Goal: Task Accomplishment & Management: Use online tool/utility

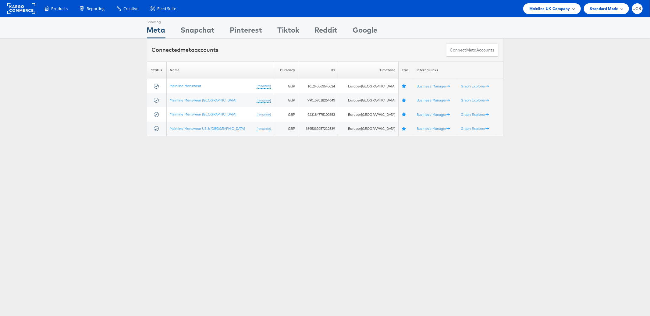
click at [553, 12] on div "Mainline UK Company" at bounding box center [552, 8] width 58 height 11
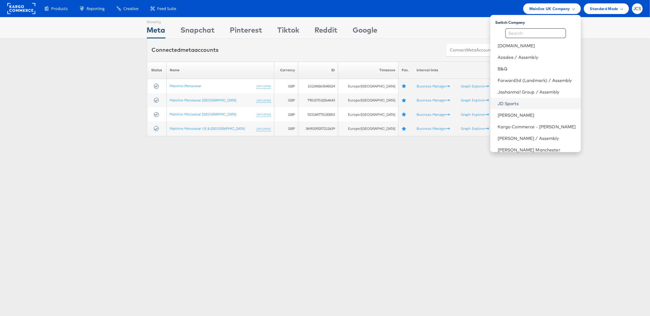
click at [497, 101] on link "JD Sports" at bounding box center [536, 104] width 78 height 6
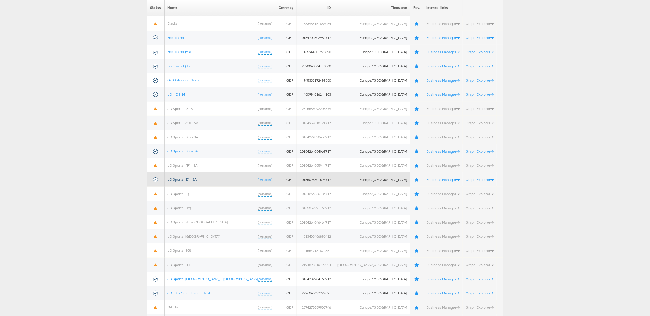
scroll to position [83, 0]
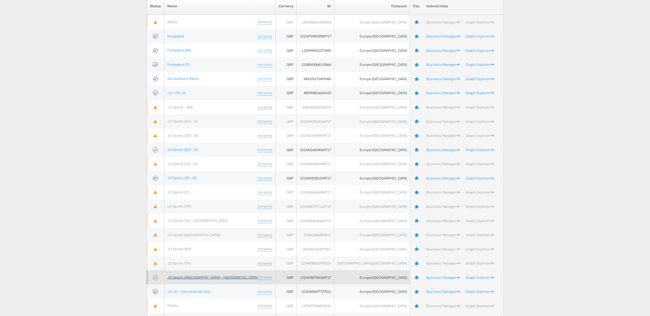
click at [187, 275] on link "JD Sports (UK) - SA" at bounding box center [213, 277] width 90 height 5
click at [187, 275] on link "JD Sports ([GEOGRAPHIC_DATA]) - [GEOGRAPHIC_DATA]" at bounding box center [213, 277] width 90 height 5
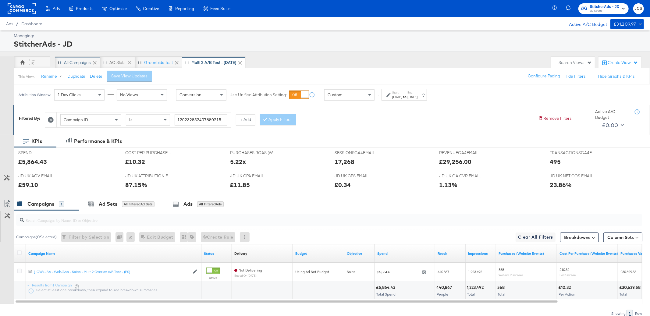
click at [79, 64] on div "All Campaigns" at bounding box center [77, 63] width 27 height 6
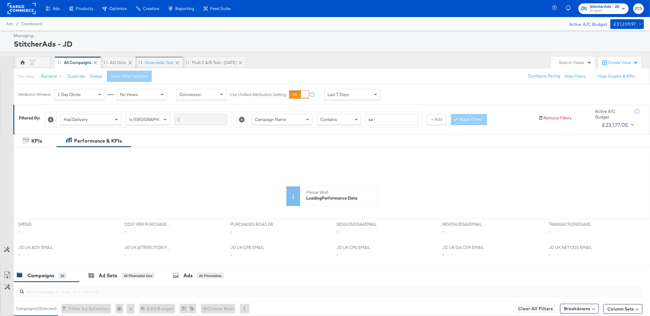
click at [146, 63] on div "Greenbids Test" at bounding box center [159, 63] width 29 height 6
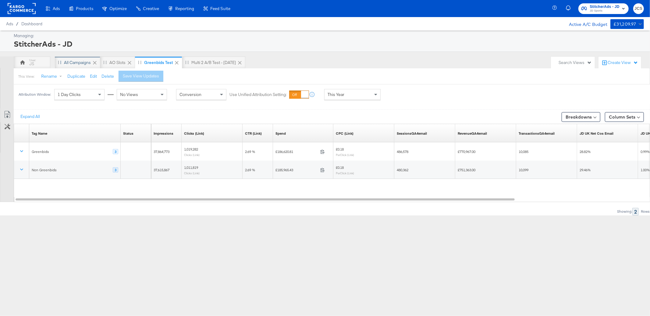
click at [85, 63] on div "All Campaigns" at bounding box center [77, 63] width 27 height 6
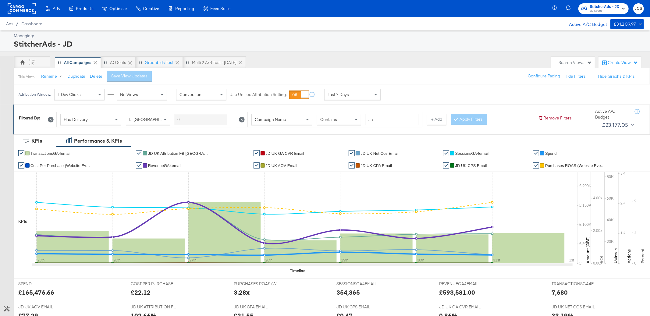
click at [456, 71] on div "This View: Rename Duplicate Delete Save View Updates Configure Pacing Hide Filt…" at bounding box center [331, 76] width 636 height 16
click at [303, 64] on div "JS All Campaigns AO Slots Greenbids Test Multi 2 A/B test - Aug 25" at bounding box center [281, 62] width 534 height 12
click at [157, 63] on div "Greenbids Test" at bounding box center [159, 63] width 29 height 6
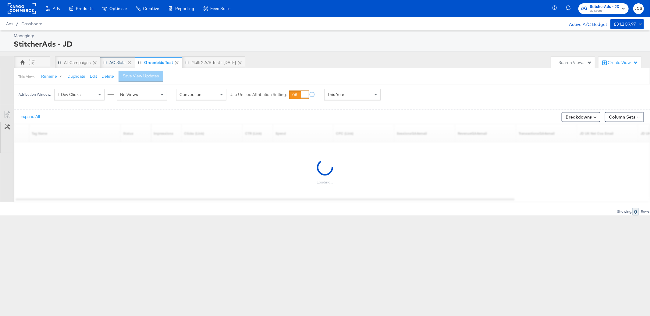
click at [123, 60] on div "AO Slots" at bounding box center [117, 63] width 16 height 6
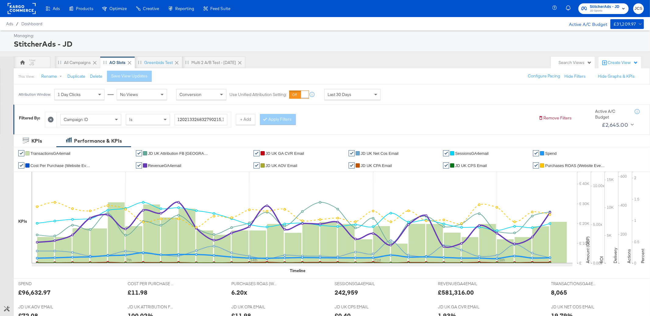
click at [438, 61] on div "JS All Campaigns AO Slots Greenbids Test Multi 2 A/B test - Aug 25" at bounding box center [281, 62] width 534 height 12
click at [199, 63] on div "Multi 2 A/B test - Aug 25" at bounding box center [213, 63] width 44 height 6
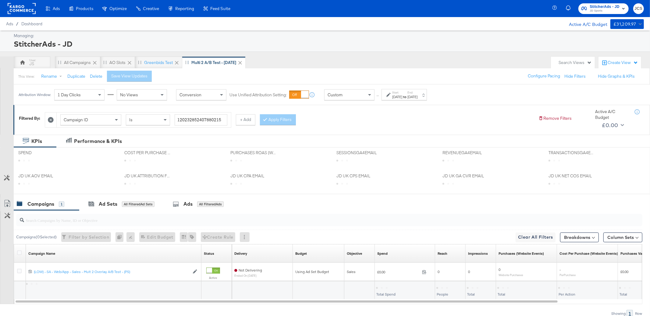
click at [184, 58] on div "Multi 2 A/B test - Aug 25" at bounding box center [213, 62] width 63 height 12
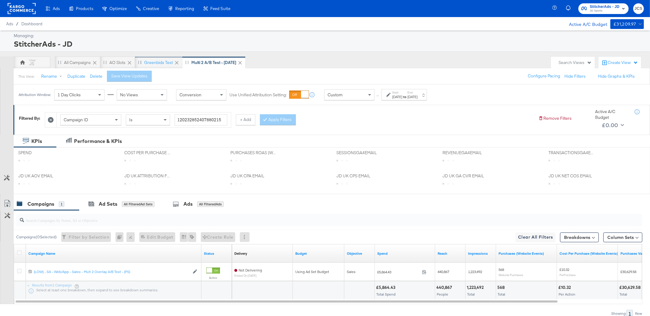
click at [168, 61] on div "Greenbids Test" at bounding box center [158, 63] width 29 height 6
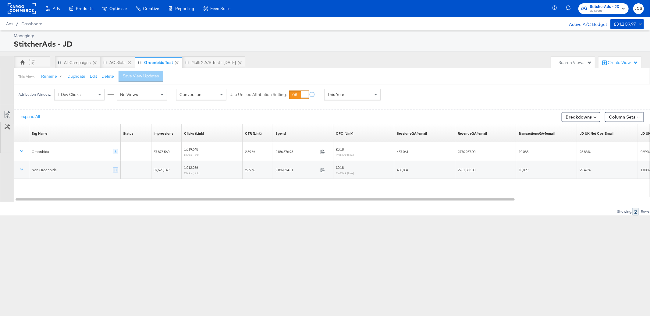
click at [396, 70] on div "This View: Rename Duplicate Edit Delete Save View Updates" at bounding box center [331, 76] width 636 height 16
click at [17, 8] on rect at bounding box center [22, 8] width 28 height 11
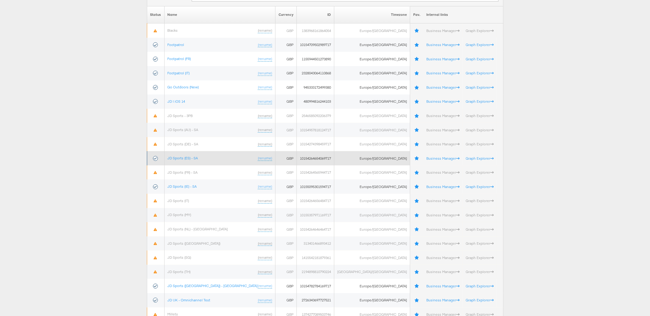
scroll to position [82, 0]
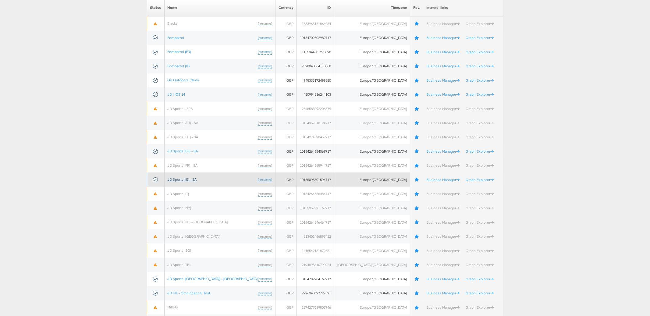
click at [197, 180] on link "JD Sports (IE) - SA" at bounding box center [182, 179] width 29 height 5
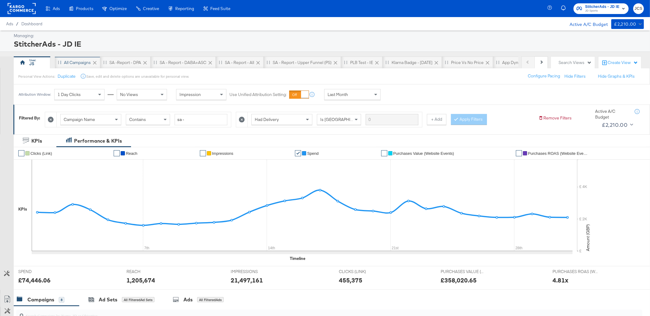
click at [77, 61] on div "All Campaigns" at bounding box center [77, 63] width 27 height 6
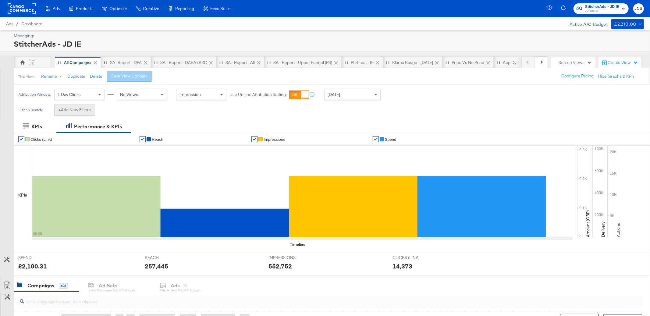
click at [90, 111] on button "+ Add New Filters" at bounding box center [74, 109] width 41 height 11
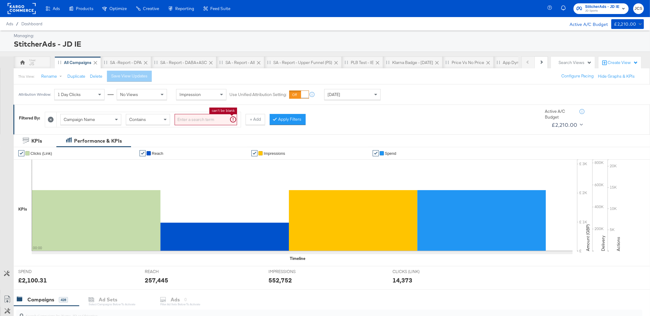
click at [219, 116] on input "search" at bounding box center [206, 119] width 62 height 11
type input "sa -"
click at [275, 125] on button "Apply Filters" at bounding box center [278, 119] width 36 height 11
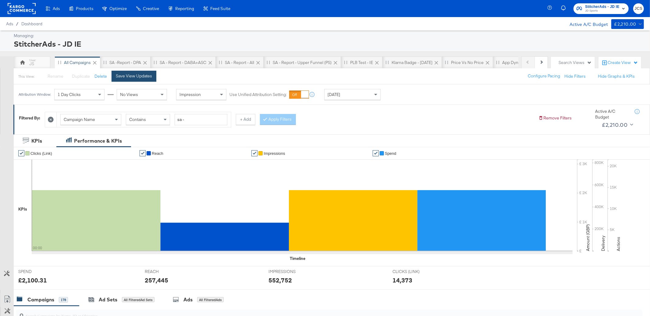
click at [126, 71] on div "Save View Updates" at bounding box center [135, 76] width 49 height 11
click at [244, 118] on button "+ Add" at bounding box center [245, 119] width 19 height 11
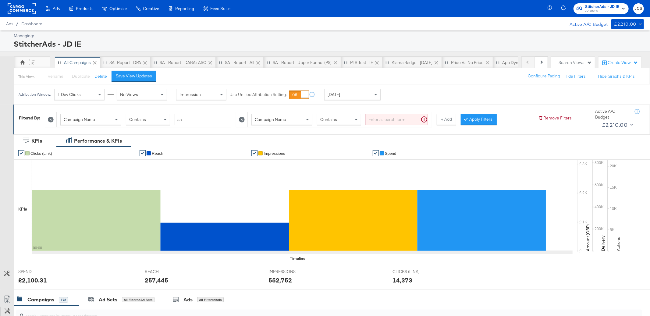
click at [260, 118] on span "Campaign Name" at bounding box center [270, 119] width 31 height 5
type input "had"
click at [462, 117] on button "Apply Filters" at bounding box center [469, 119] width 36 height 11
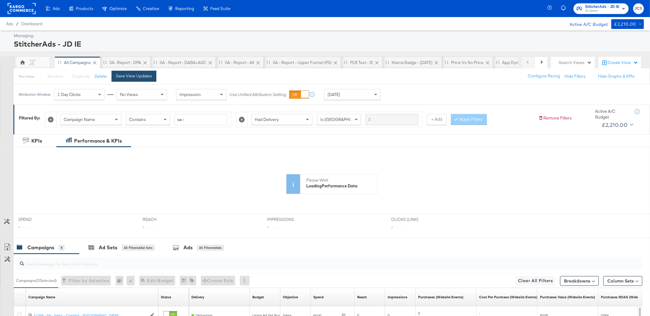
click at [138, 74] on div "Save View Updates" at bounding box center [134, 76] width 36 height 6
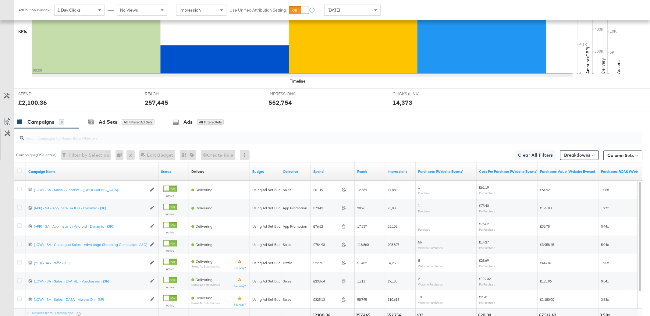
scroll to position [233, 0]
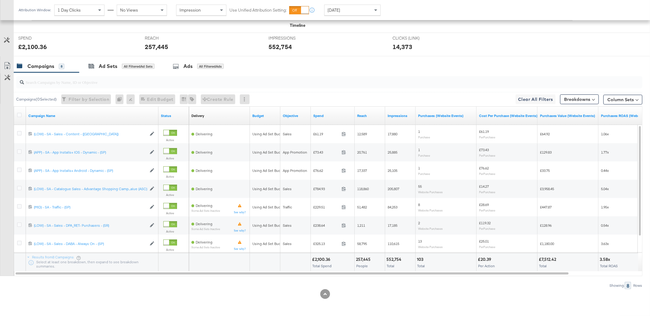
click at [454, 57] on div at bounding box center [325, 58] width 650 height 5
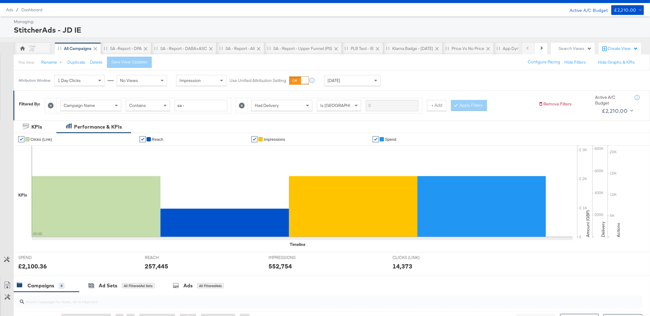
scroll to position [0, 0]
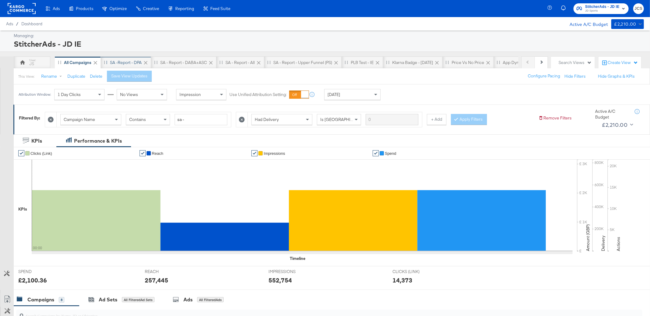
click at [118, 63] on div "SA -Report - DPA" at bounding box center [126, 63] width 32 height 6
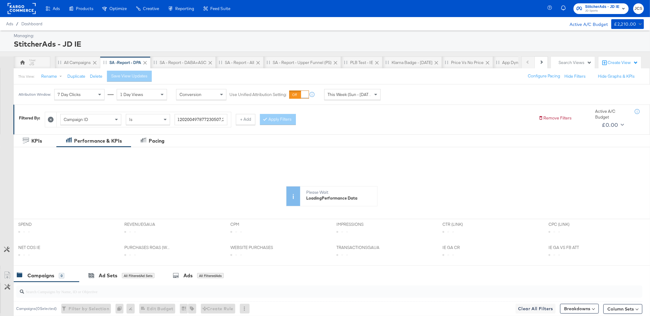
click at [27, 8] on rect at bounding box center [22, 8] width 28 height 11
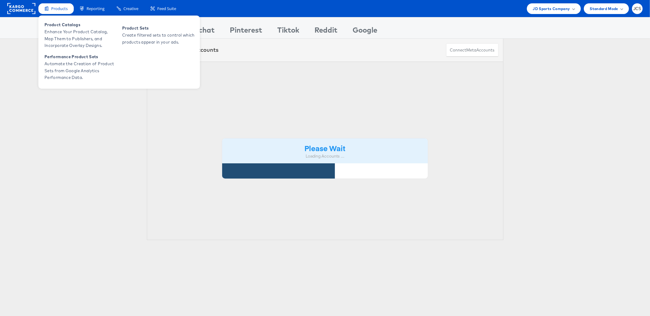
drag, startPoint x: 55, startPoint y: 4, endPoint x: 59, endPoint y: 7, distance: 5.0
click at [55, 4] on div "Products" at bounding box center [55, 8] width 35 height 11
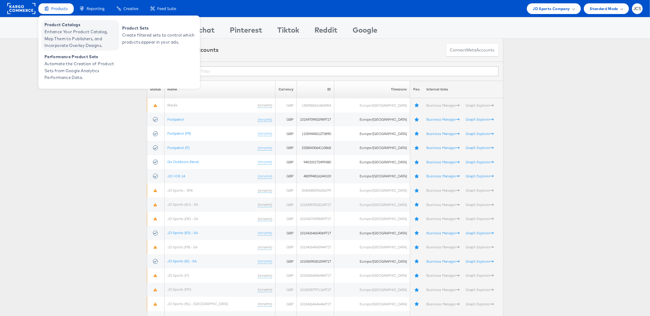
click at [72, 26] on span "Product Catalogs" at bounding box center [80, 24] width 73 height 7
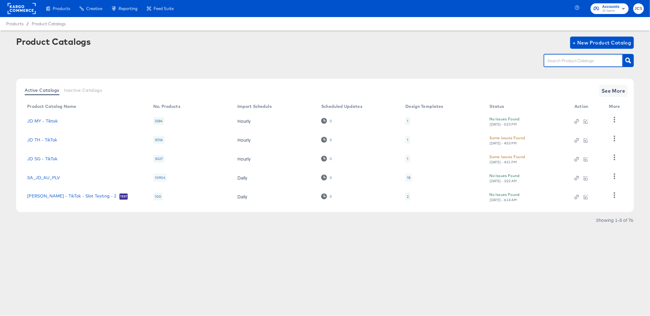
click at [580, 64] on input "text" at bounding box center [578, 60] width 65 height 7
type input "main"
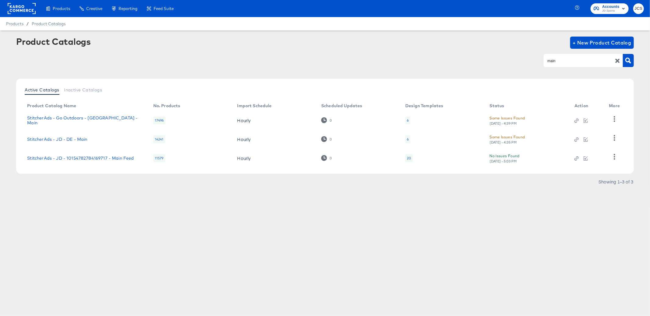
click at [411, 158] on div "20" at bounding box center [408, 158] width 7 height 8
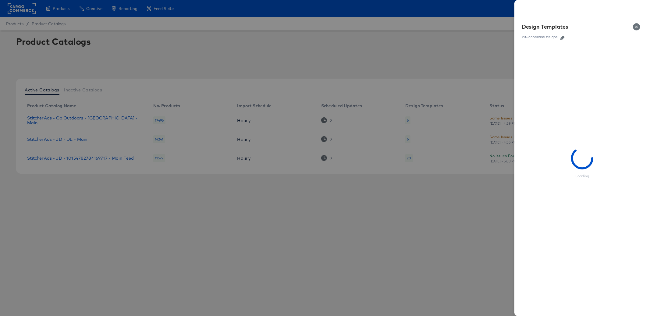
click at [566, 35] on link at bounding box center [562, 37] width 9 height 7
